Goal: Task Accomplishment & Management: Manage account settings

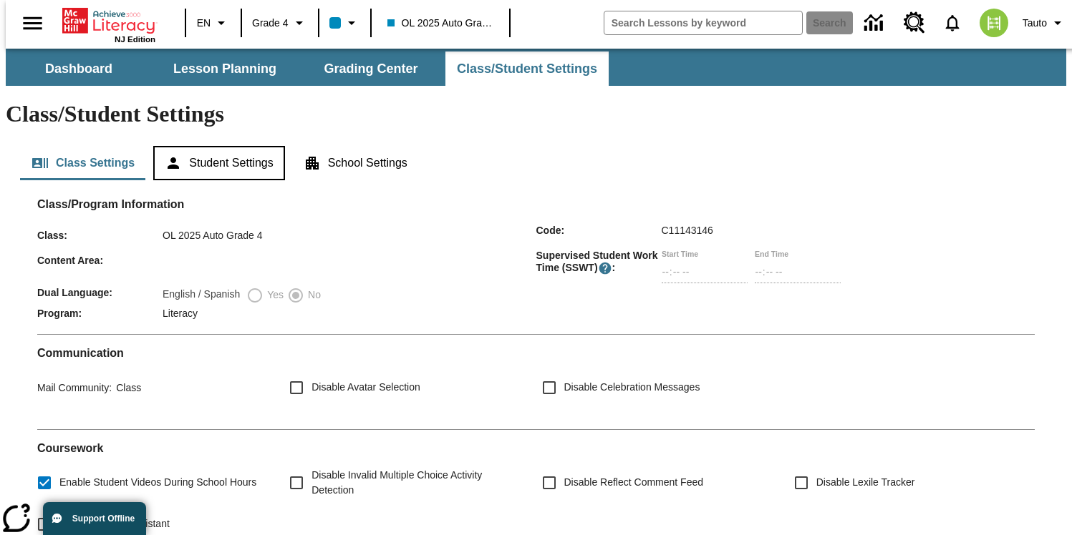
click at [261, 146] on button "Student Settings" at bounding box center [218, 163] width 131 height 34
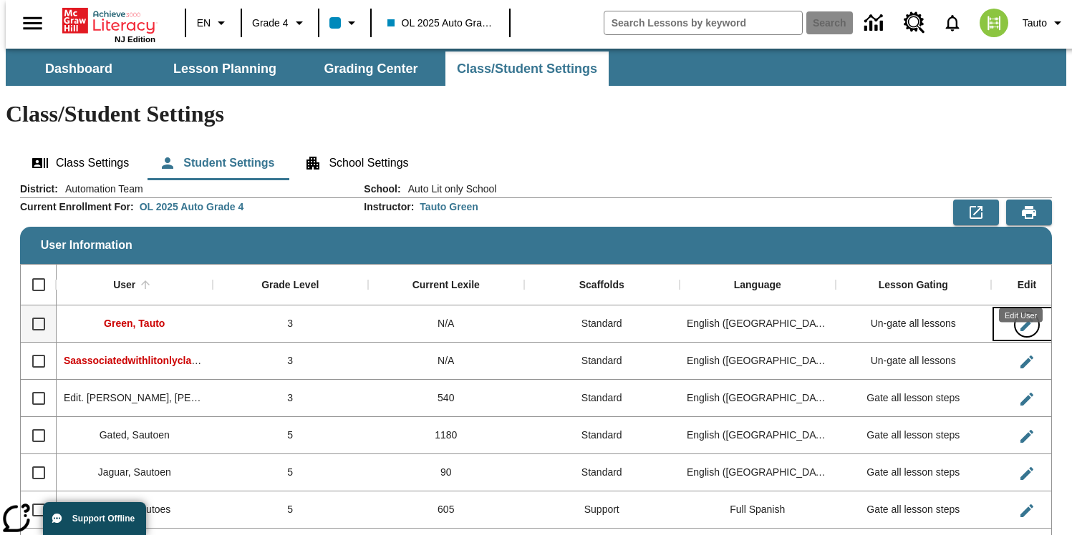
click at [1021, 316] on icon "Edit User" at bounding box center [1026, 324] width 17 height 17
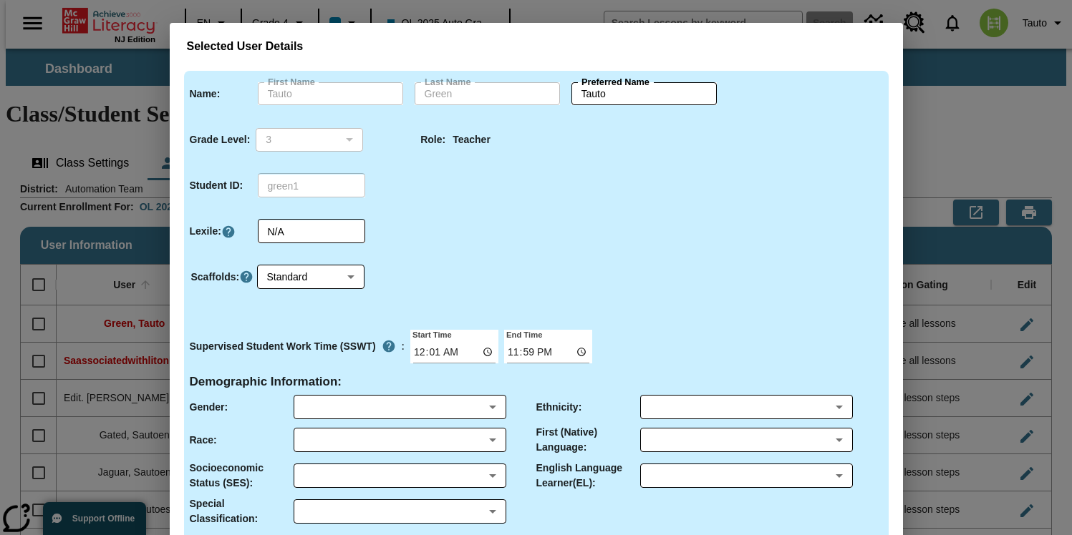
click at [977, 144] on div "Selected User Details Name : First Name [PERSON_NAME] First Name Last Name Gree…" at bounding box center [536, 267] width 1072 height 535
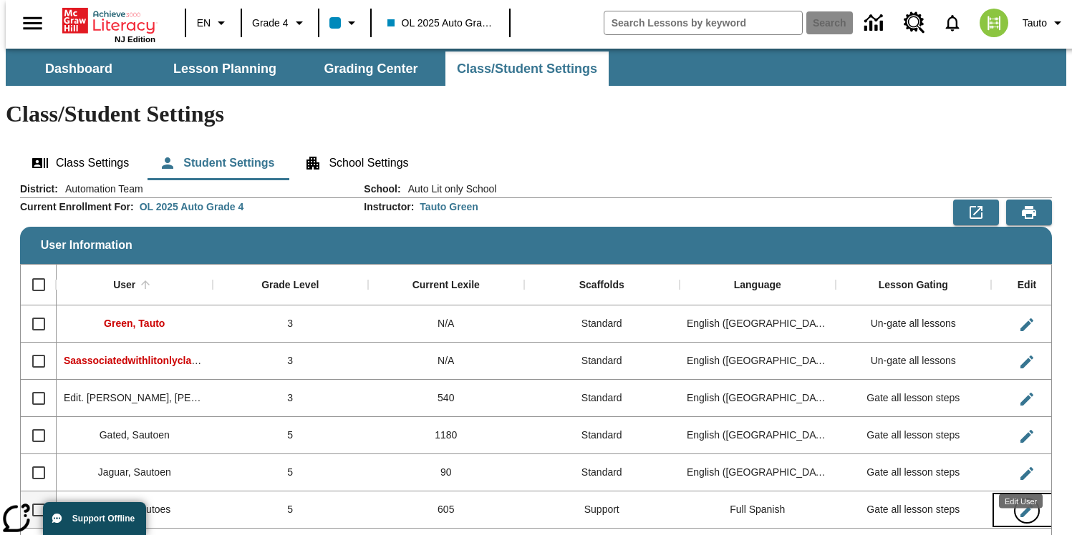
click at [1026, 502] on icon "Edit User" at bounding box center [1026, 510] width 17 height 17
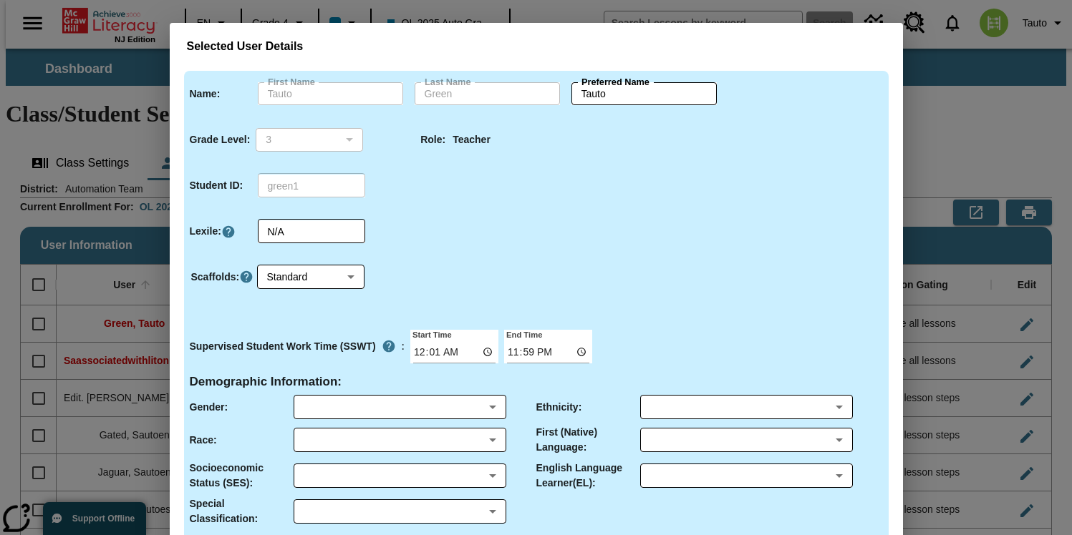
click at [992, 137] on div "Selected User Details Name : First Name [PERSON_NAME] First Name Last Name Gree…" at bounding box center [536, 267] width 1072 height 535
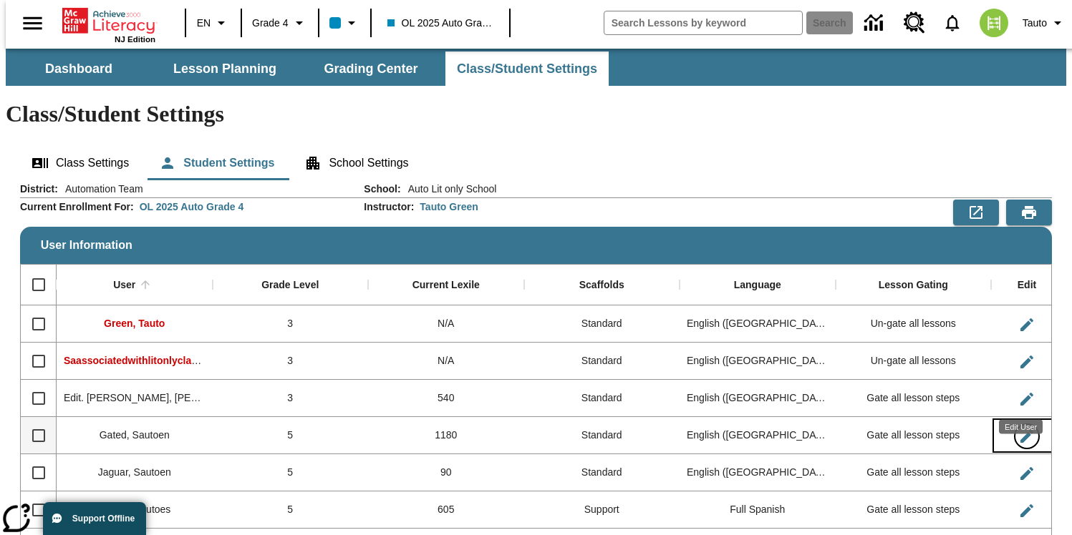
click at [1024, 430] on icon "Edit User" at bounding box center [1026, 436] width 13 height 13
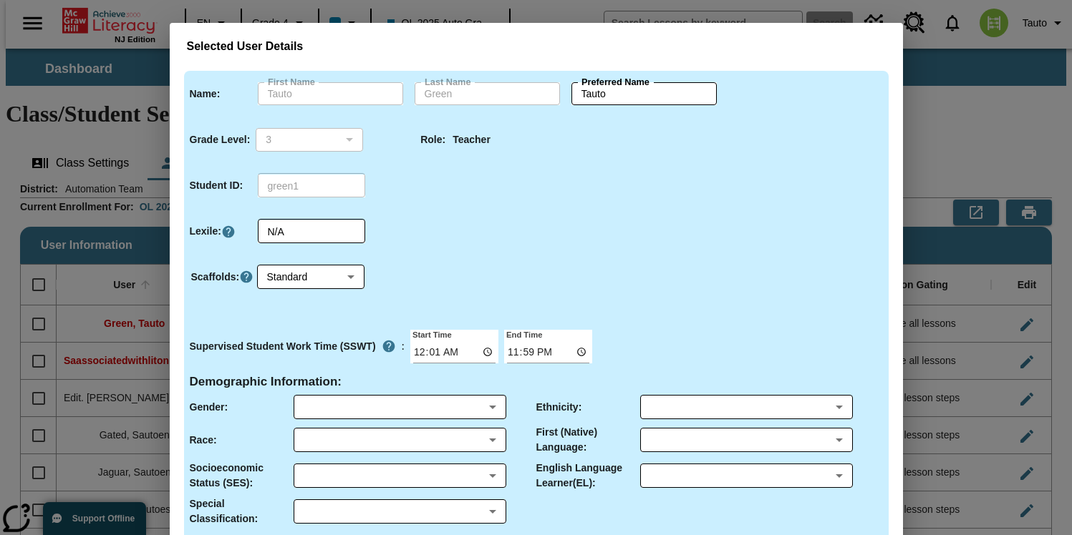
type input "Sautoen"
type input "Gated"
type input "Sautoen"
type input "5"
type input "gated1"
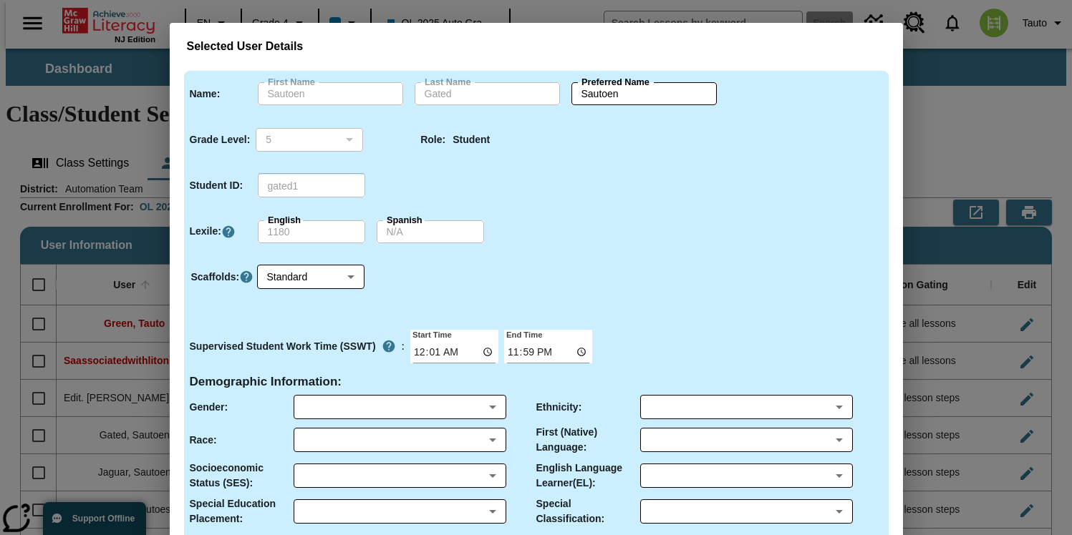
click at [999, 127] on div "Selected User Details Name : First Name Sautoen First Name Last Name Gated Last…" at bounding box center [536, 267] width 1072 height 535
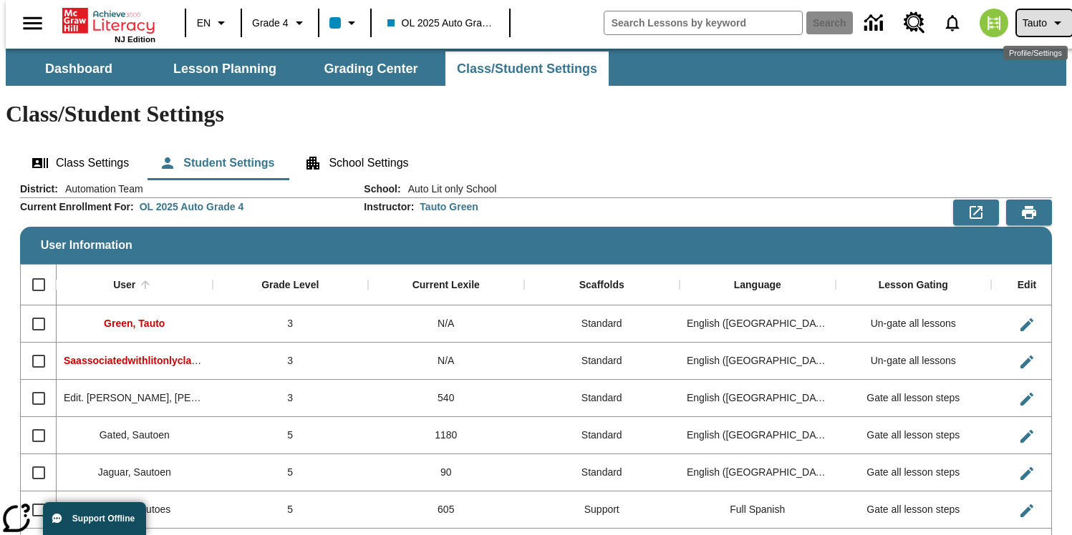
click at [1032, 33] on button "Tauto" at bounding box center [1043, 23] width 55 height 26
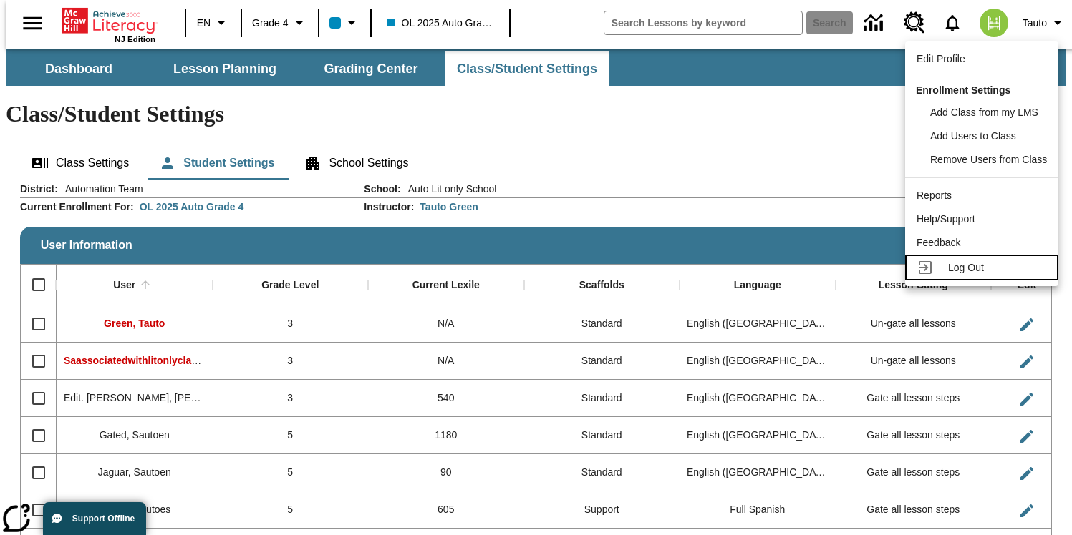
click at [958, 272] on span "Log Out" at bounding box center [966, 267] width 36 height 11
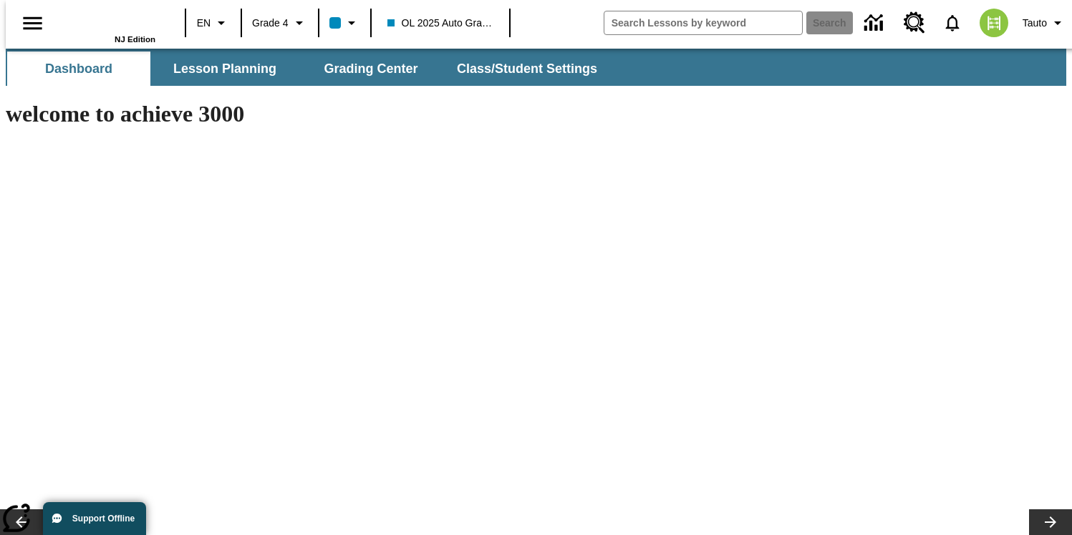
type input "-1"
click at [505, 69] on button "Class/Student Settings" at bounding box center [527, 69] width 165 height 34
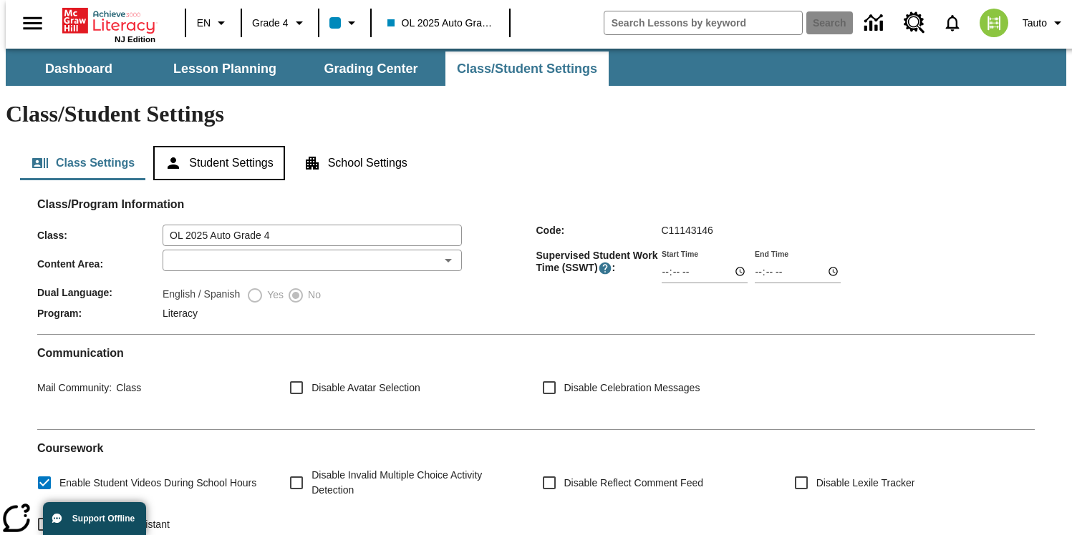
click at [246, 146] on button "Student Settings" at bounding box center [218, 163] width 131 height 34
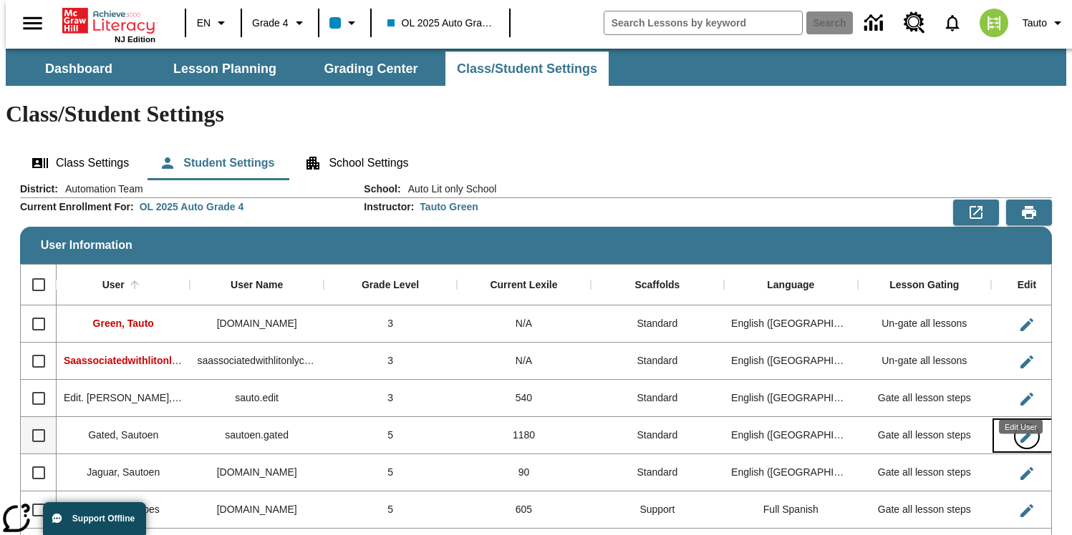
click at [1020, 428] on icon "Edit User" at bounding box center [1026, 436] width 17 height 17
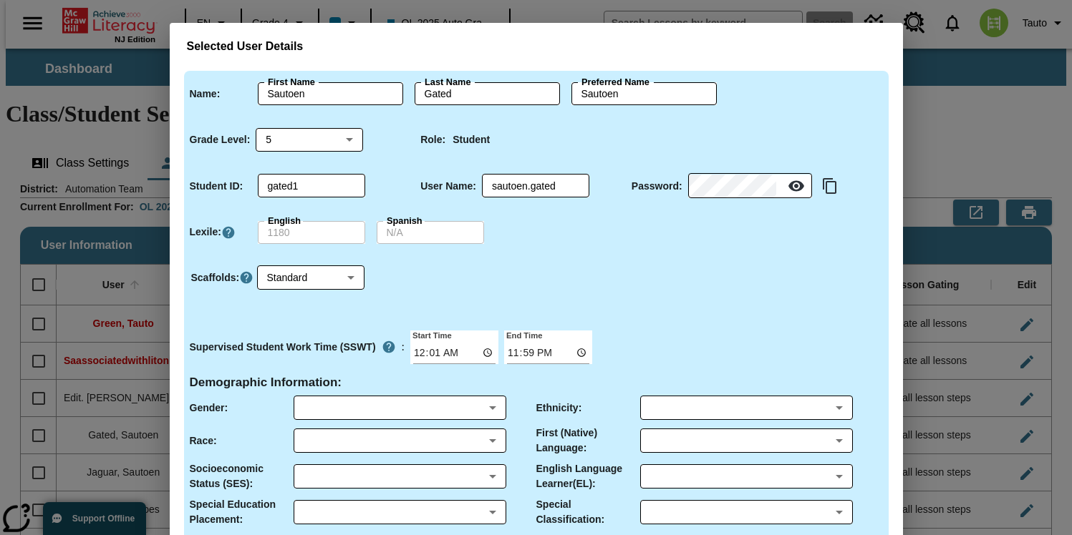
click at [946, 108] on div "Selected User Details Name : First Name Sautoen First Name Last Name Gated Last…" at bounding box center [536, 267] width 1072 height 535
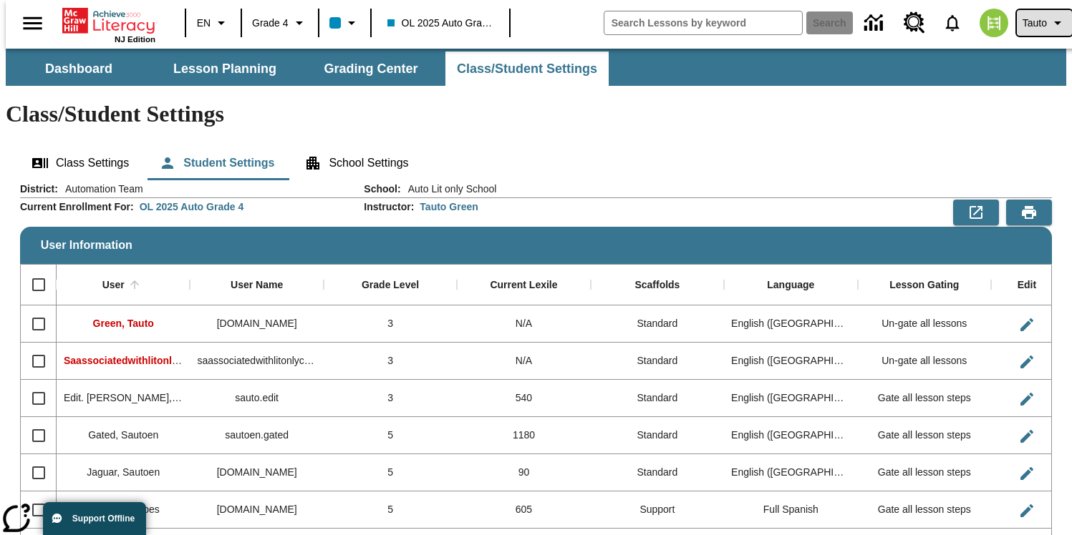
click at [1049, 23] on icon "Profile/Settings" at bounding box center [1057, 22] width 17 height 17
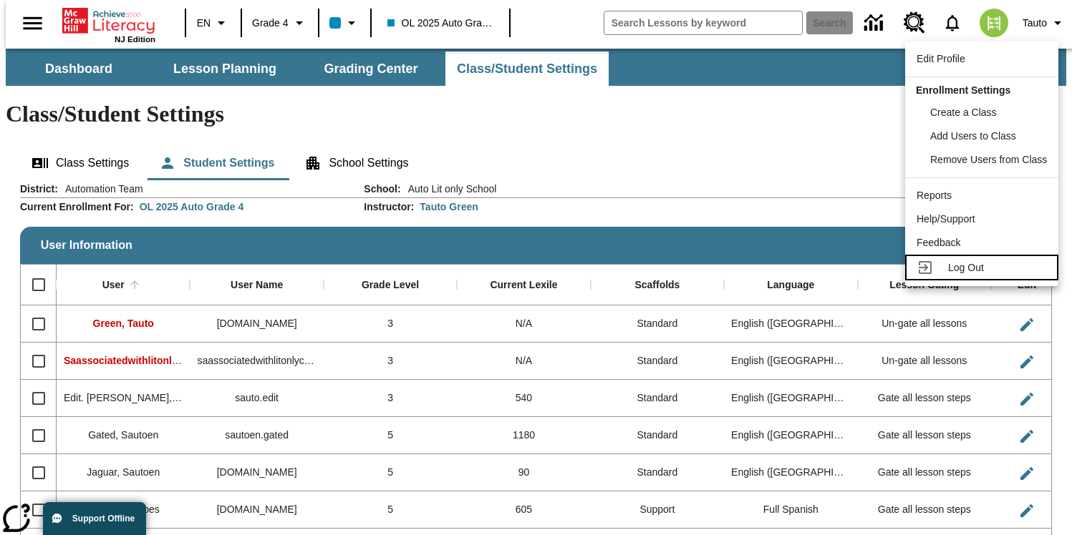
click at [957, 266] on span "Log Out" at bounding box center [966, 267] width 36 height 11
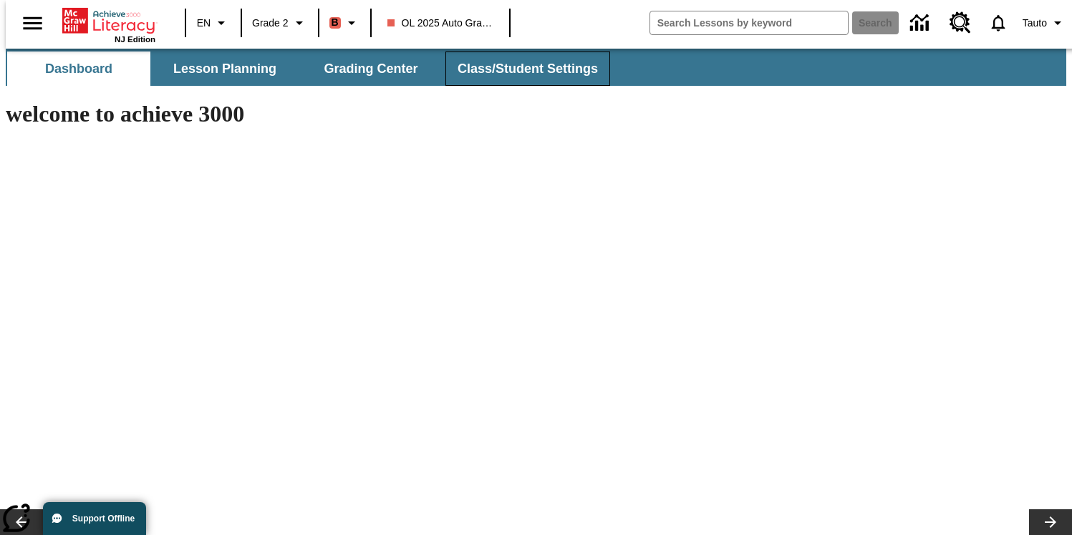
click at [495, 72] on button "Class/Student Settings" at bounding box center [527, 69] width 165 height 34
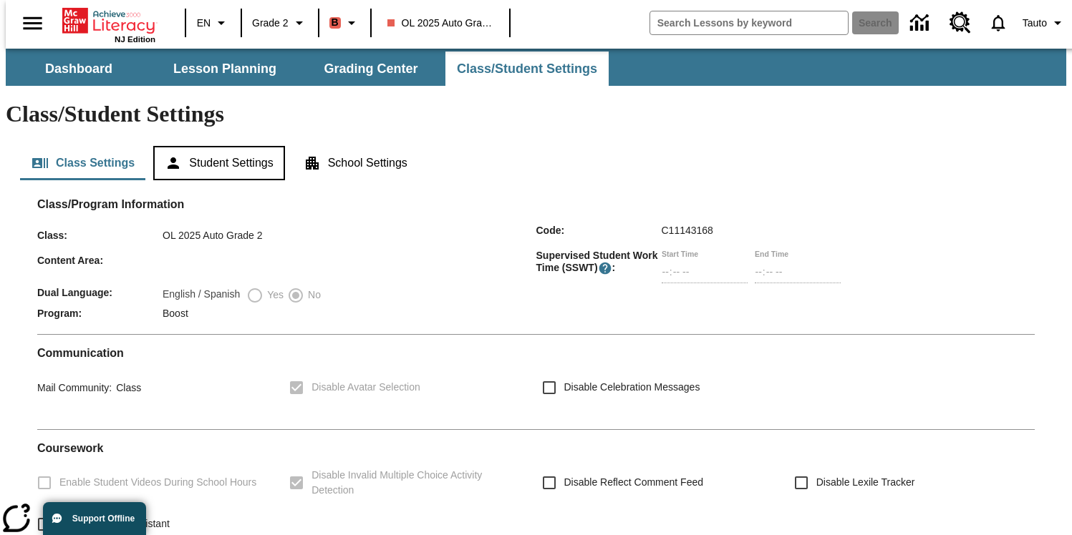
click at [233, 146] on button "Student Settings" at bounding box center [218, 163] width 131 height 34
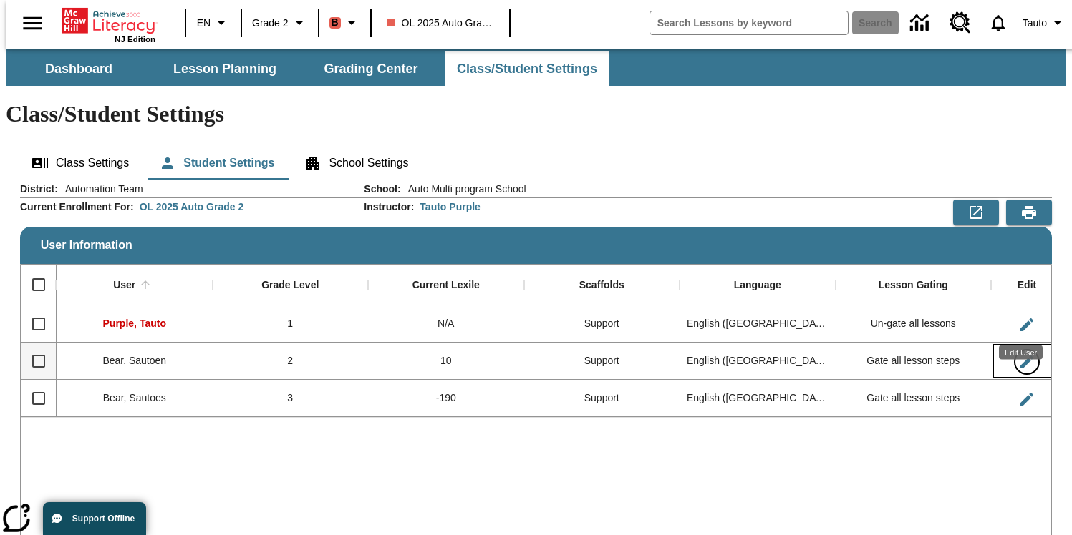
click at [1026, 356] on icon "Edit User" at bounding box center [1026, 362] width 13 height 13
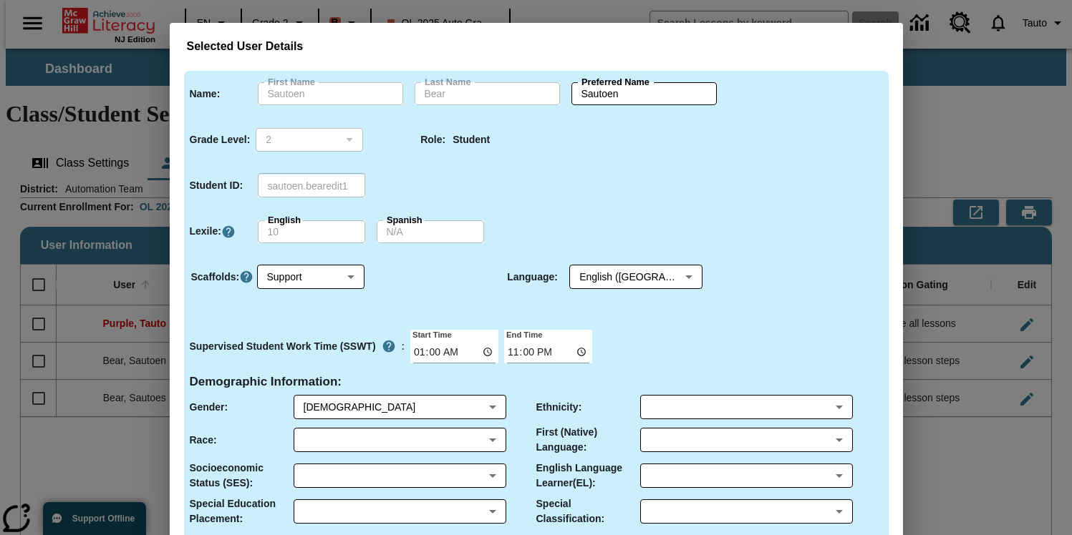
click at [992, 234] on div "Selected User Details Name : First Name Sautoen First Name Last Name Bear Last …" at bounding box center [536, 267] width 1072 height 535
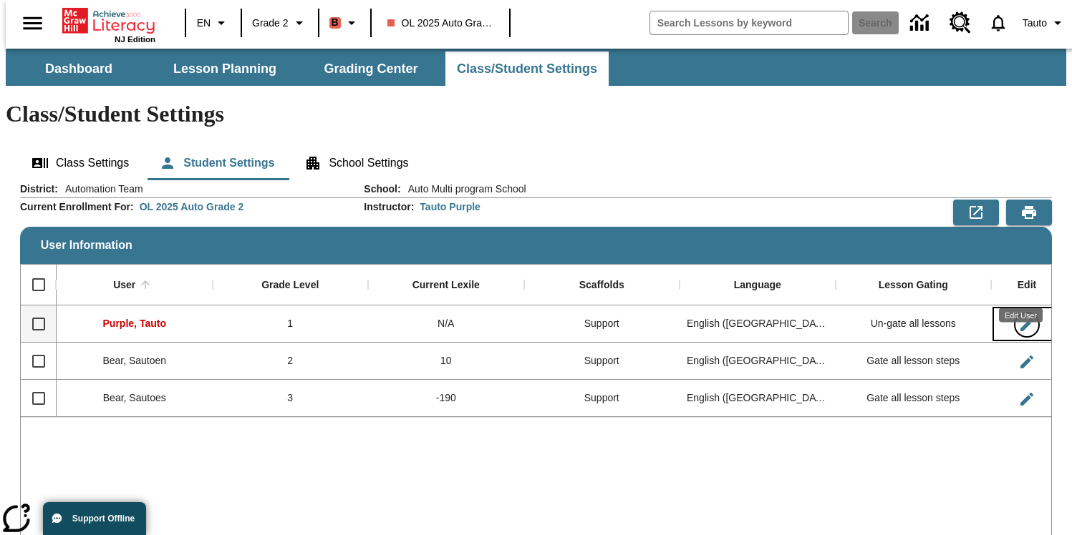
click at [1021, 316] on icon "Edit User" at bounding box center [1026, 324] width 17 height 17
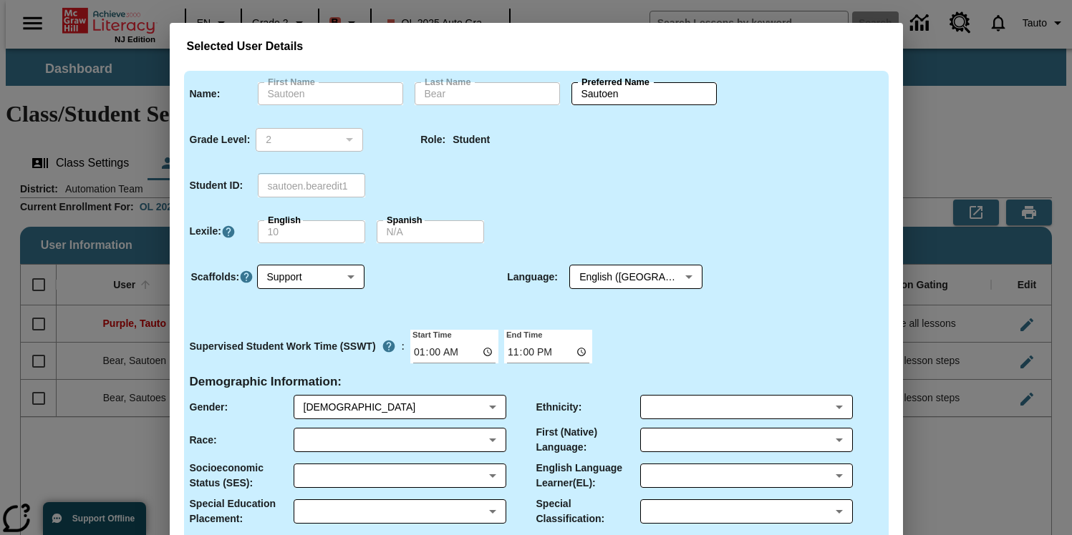
type input "Tauto"
type input "Purple"
type input "Tauto"
type input "1"
type input "tauto.puurple1"
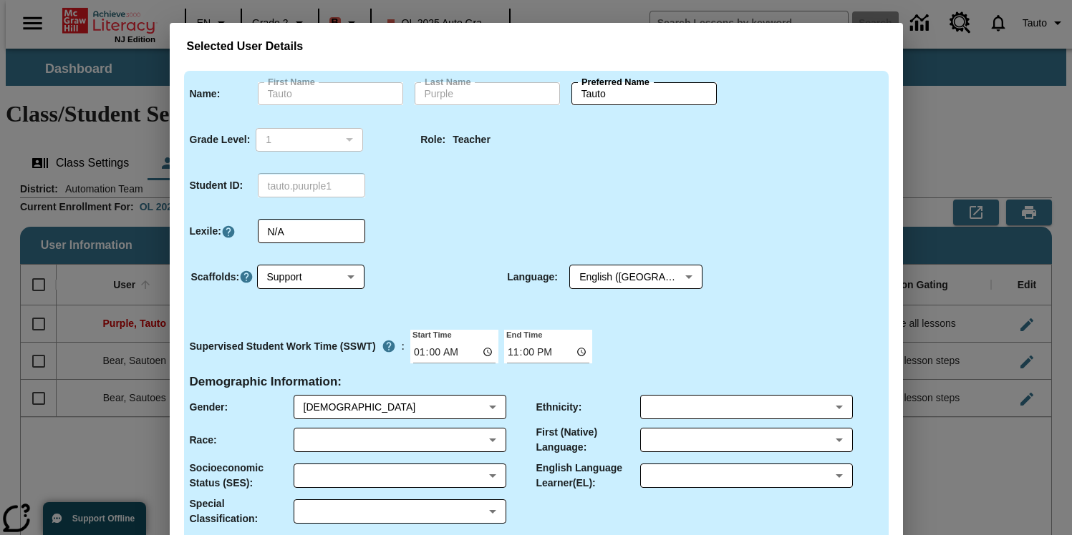
click at [982, 200] on div "Selected User Details Name : First Name Tauto First Name Last Name Purple Last …" at bounding box center [536, 267] width 1072 height 535
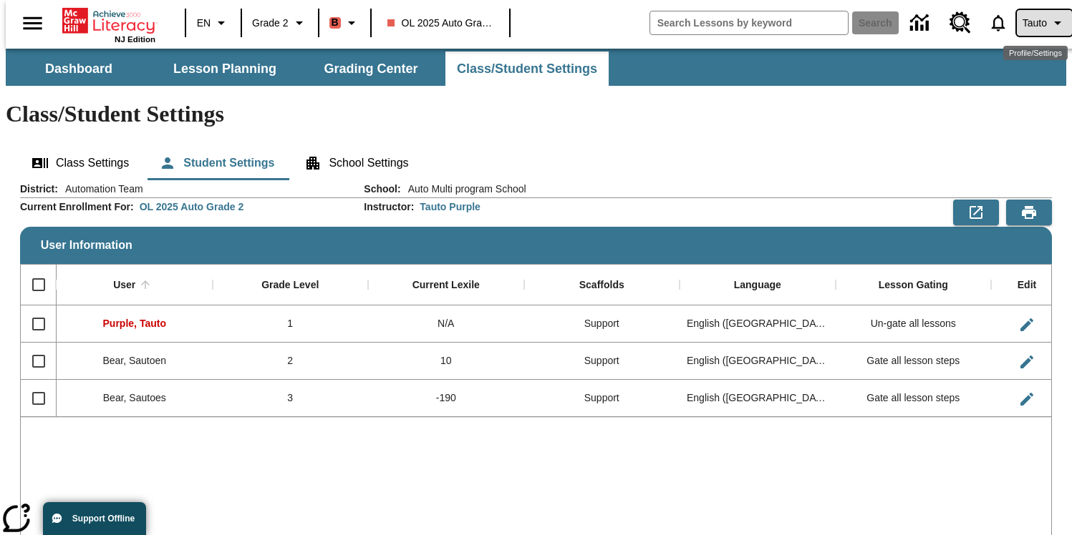
click at [1032, 24] on span "Tauto" at bounding box center [1034, 23] width 24 height 15
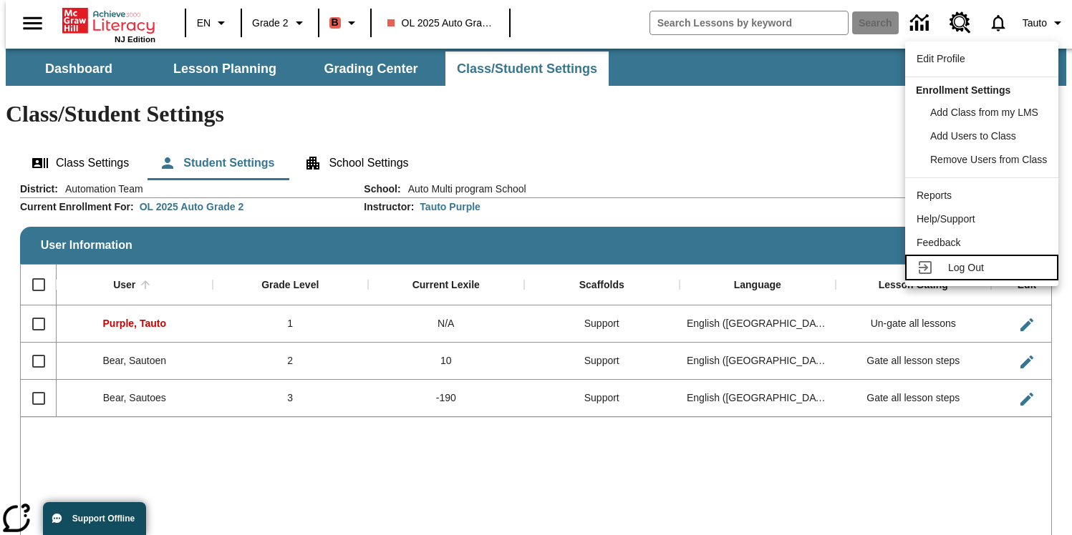
click at [958, 262] on span "Log Out" at bounding box center [966, 267] width 36 height 11
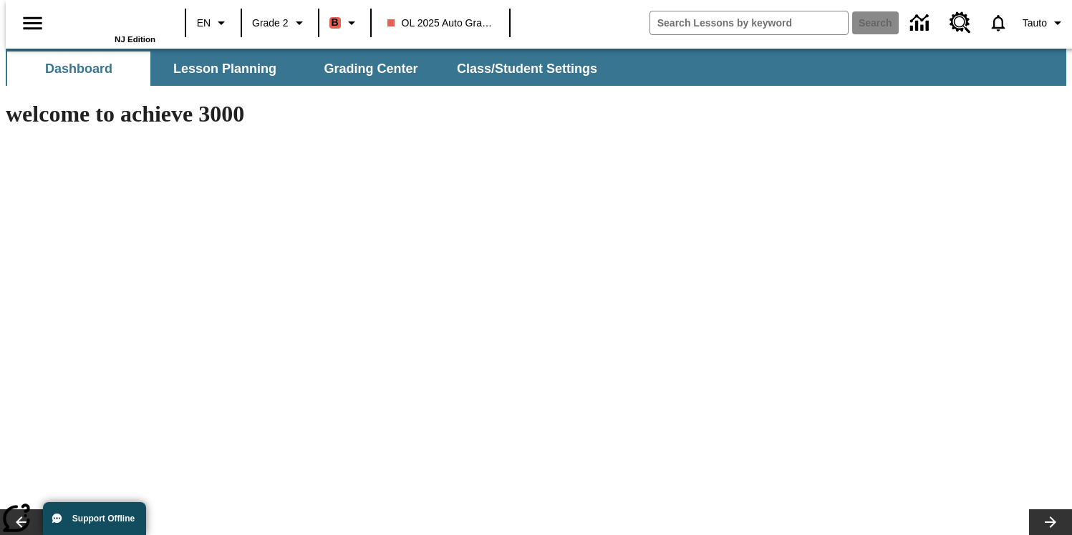
type input "-1"
click at [514, 59] on button "Class/Student Settings" at bounding box center [527, 69] width 165 height 34
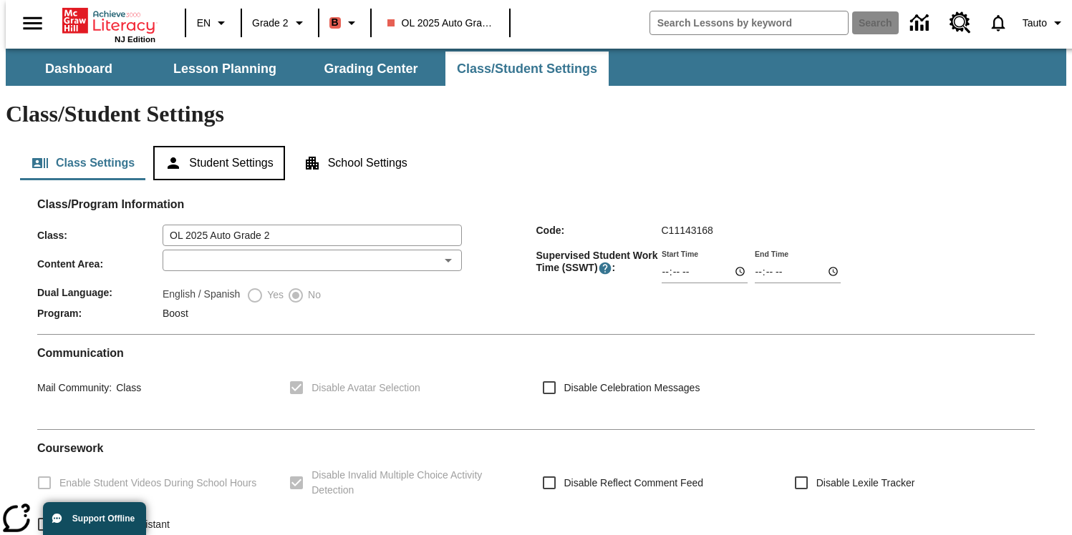
click at [212, 146] on button "Student Settings" at bounding box center [218, 163] width 131 height 34
